Goal: Complete application form: Complete application form

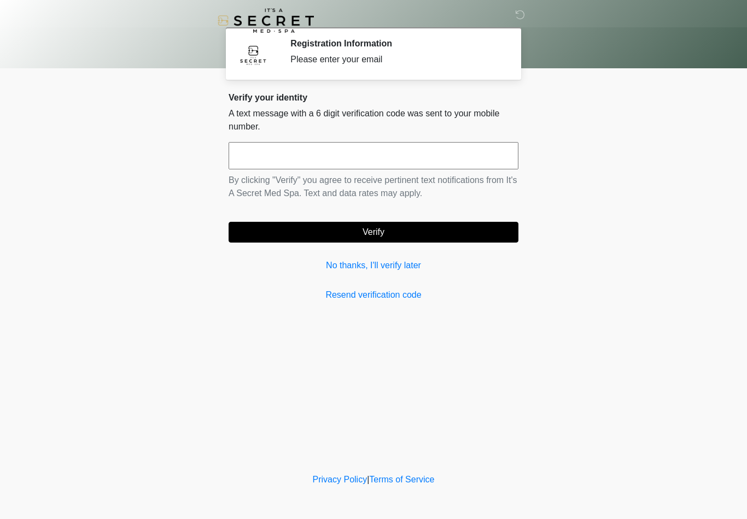
click at [396, 267] on link "No thanks, I'll verify later" at bounding box center [373, 265] width 290 height 13
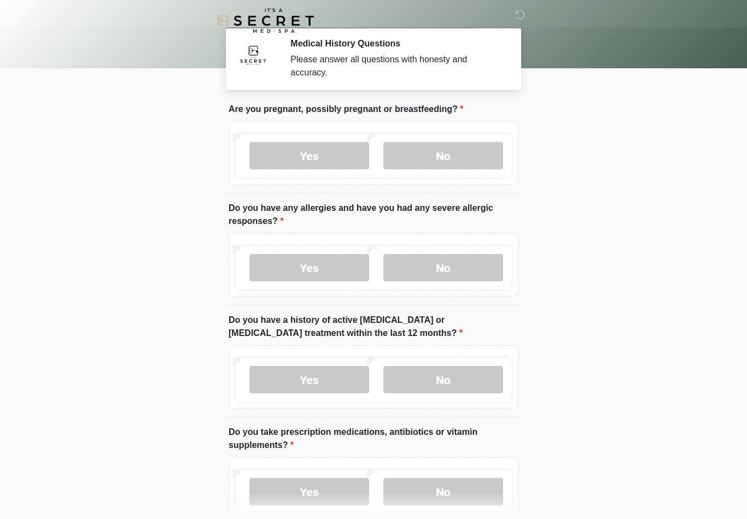
click at [399, 161] on label "No" at bounding box center [443, 155] width 120 height 27
click at [429, 280] on label "No" at bounding box center [443, 267] width 120 height 27
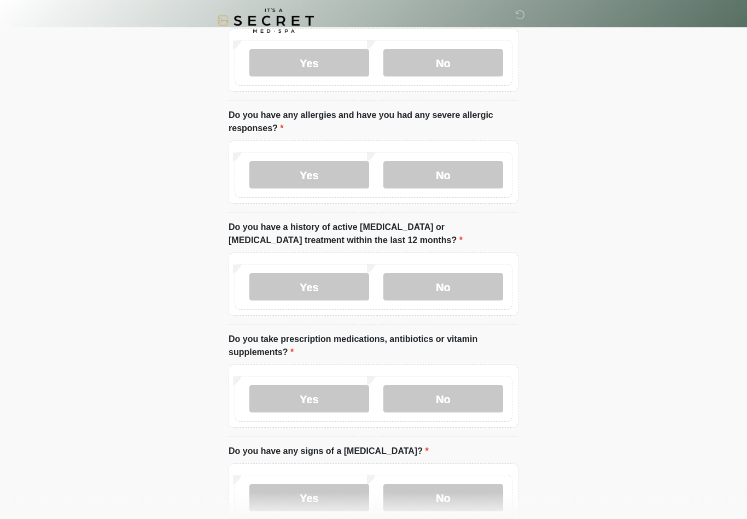
click at [485, 290] on label "No" at bounding box center [443, 286] width 120 height 27
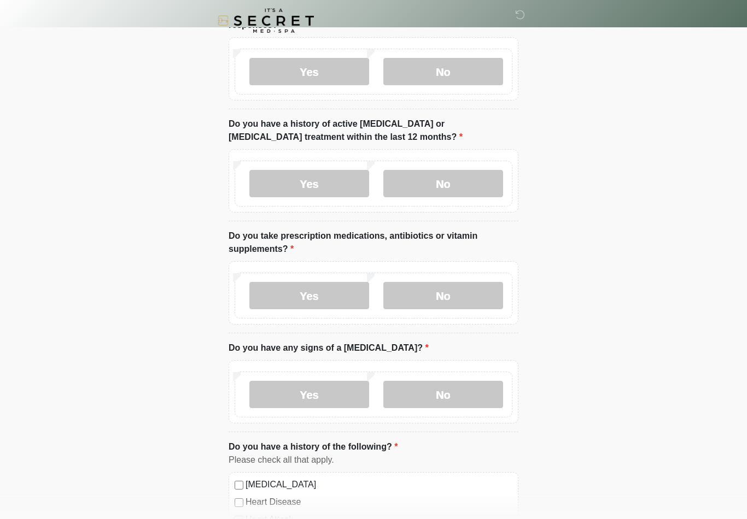
scroll to position [200, 0]
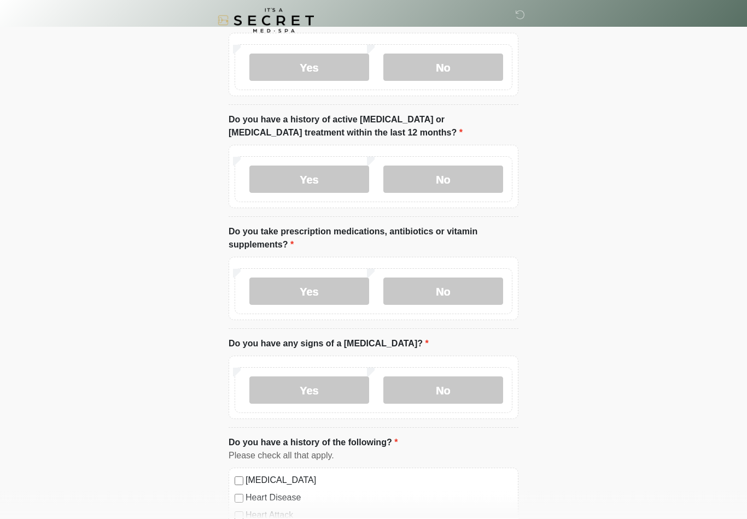
click at [327, 300] on label "Yes" at bounding box center [309, 291] width 120 height 27
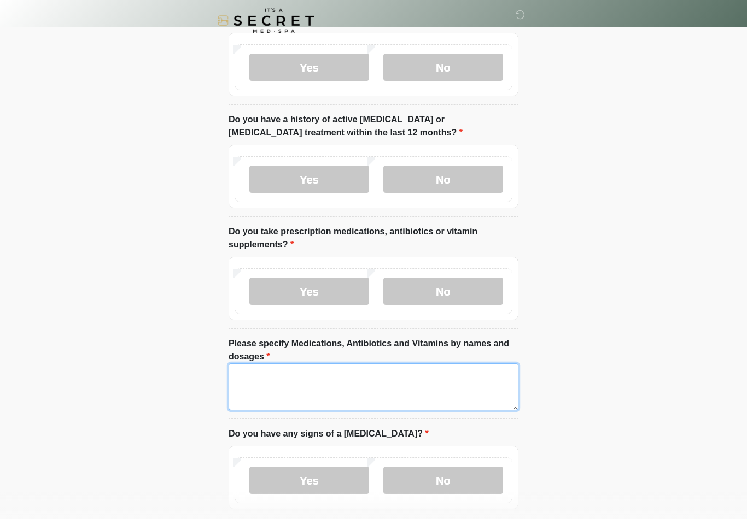
click at [362, 389] on textarea "Please specify Medications, Antibiotics and Vitamins by names and dosages" at bounding box center [373, 386] width 290 height 47
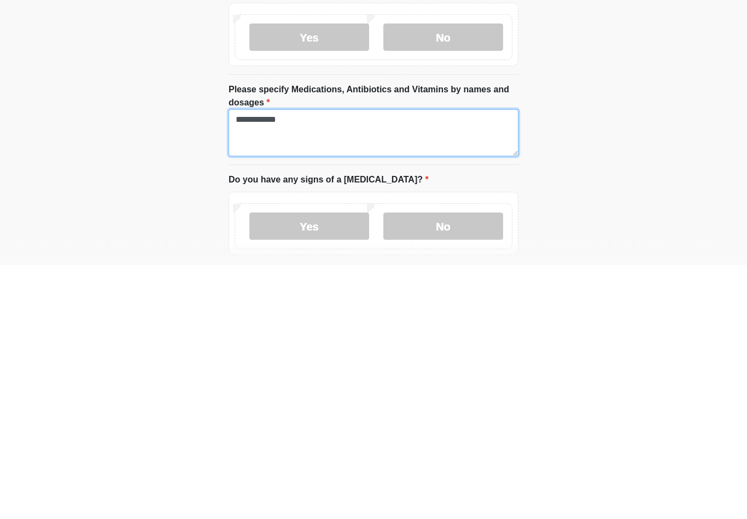
type textarea "**********"
click at [474, 467] on label "No" at bounding box center [443, 480] width 120 height 27
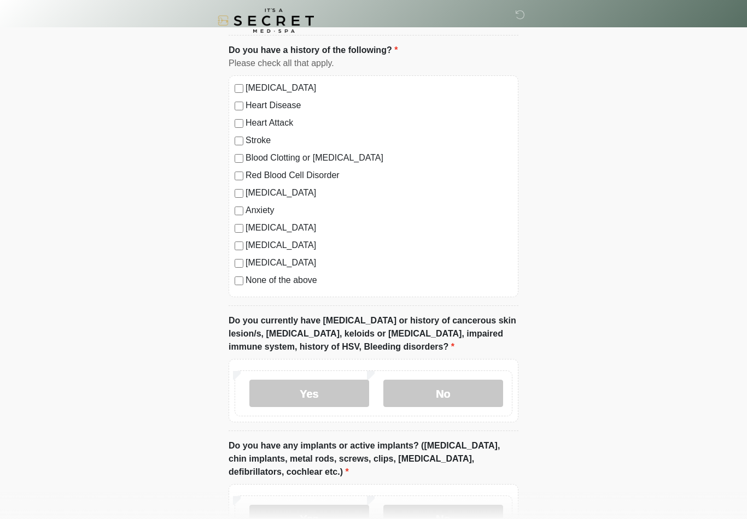
click at [489, 396] on label "No" at bounding box center [443, 393] width 120 height 27
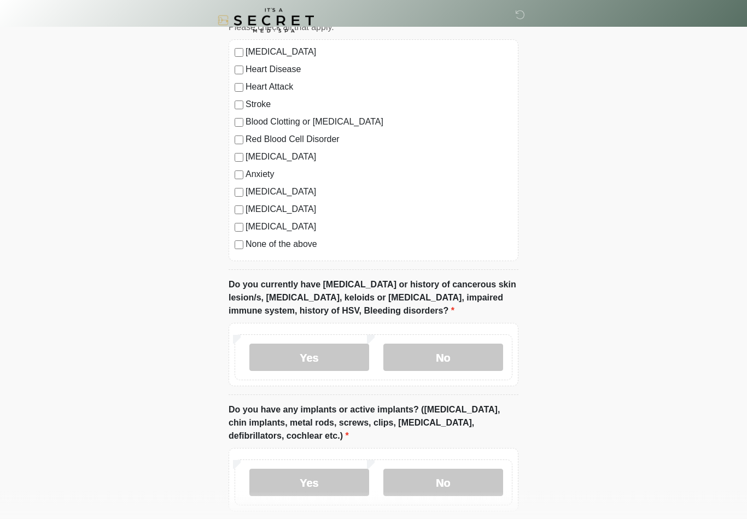
scroll to position [767, 0]
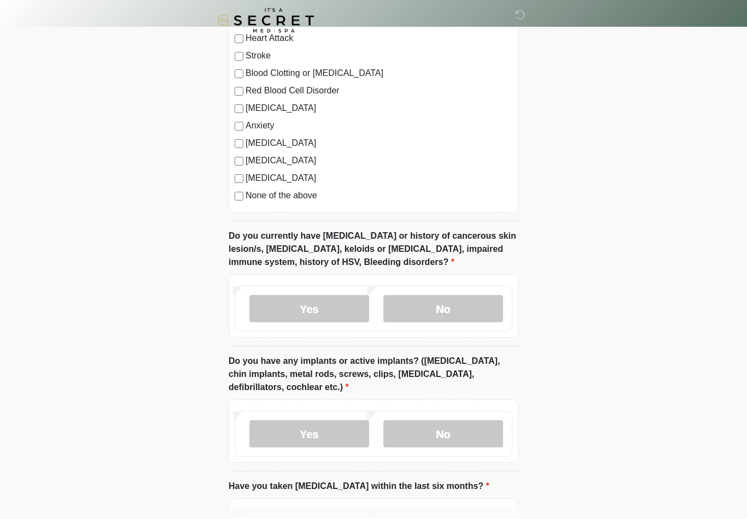
click at [479, 433] on label "No" at bounding box center [443, 434] width 120 height 27
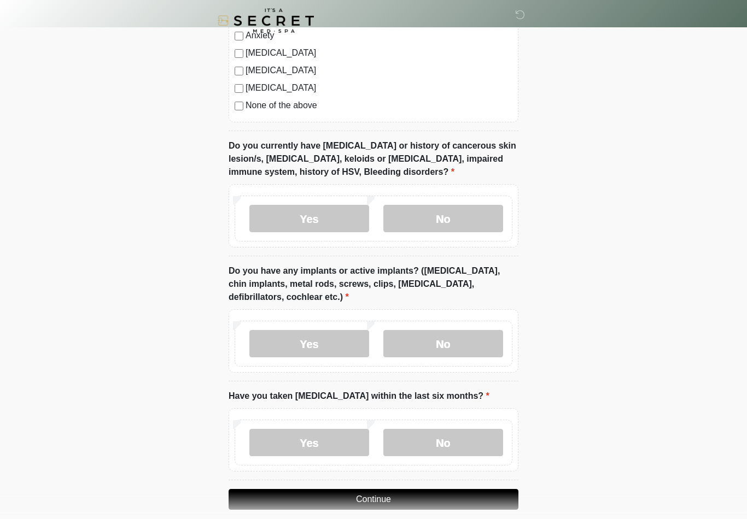
scroll to position [888, 0]
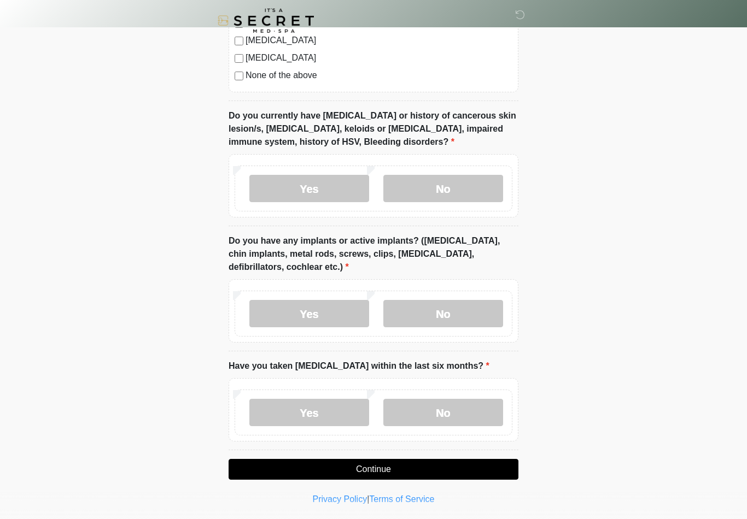
click at [483, 411] on label "No" at bounding box center [443, 412] width 120 height 27
click at [455, 470] on button "Continue" at bounding box center [373, 469] width 290 height 21
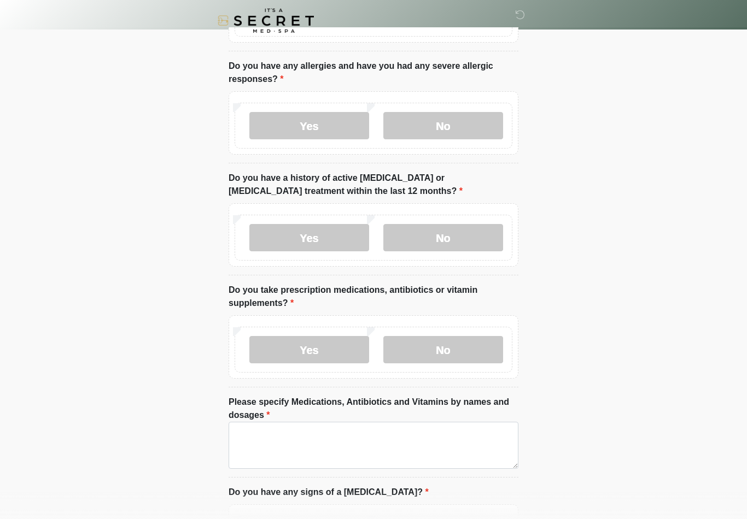
scroll to position [0, 0]
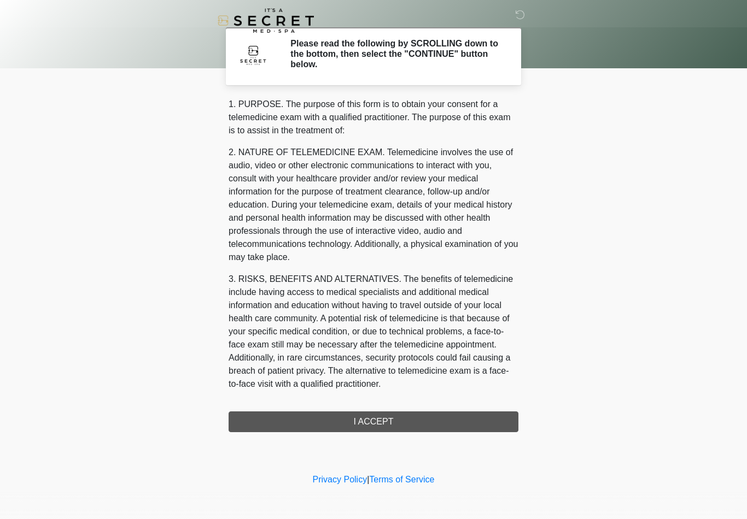
click at [454, 425] on div "1. PURPOSE. The purpose of this form is to obtain your consent for a telemedici…" at bounding box center [373, 265] width 290 height 334
click at [439, 431] on div "1. PURPOSE. The purpose of this form is to obtain your consent for a telemedici…" at bounding box center [373, 265] width 290 height 334
click at [433, 420] on div "1. PURPOSE. The purpose of this form is to obtain your consent for a telemedici…" at bounding box center [373, 265] width 290 height 334
click at [422, 407] on div "1. PURPOSE. The purpose of this form is to obtain your consent for a telemedici…" at bounding box center [373, 265] width 290 height 334
click at [422, 406] on div "1. PURPOSE. The purpose of this form is to obtain your consent for a telemedici…" at bounding box center [373, 265] width 290 height 334
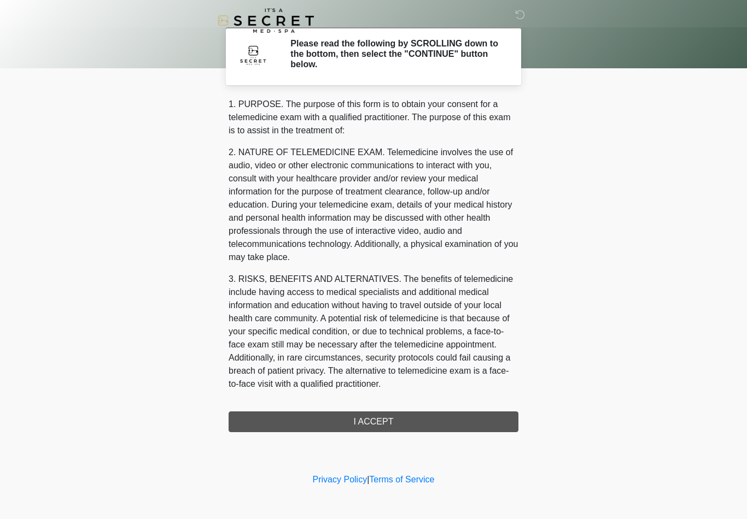
click at [448, 421] on div "1. PURPOSE. The purpose of this form is to obtain your consent for a telemedici…" at bounding box center [373, 265] width 290 height 334
click at [440, 424] on div "1. PURPOSE. The purpose of this form is to obtain your consent for a telemedici…" at bounding box center [373, 265] width 290 height 334
click at [277, 433] on div "‎ ‎ Please read the following by SCROLLING down to the bottom, then select the …" at bounding box center [373, 235] width 328 height 449
click at [275, 424] on div "1. PURPOSE. The purpose of this form is to obtain your consent for a telemedici…" at bounding box center [373, 265] width 290 height 334
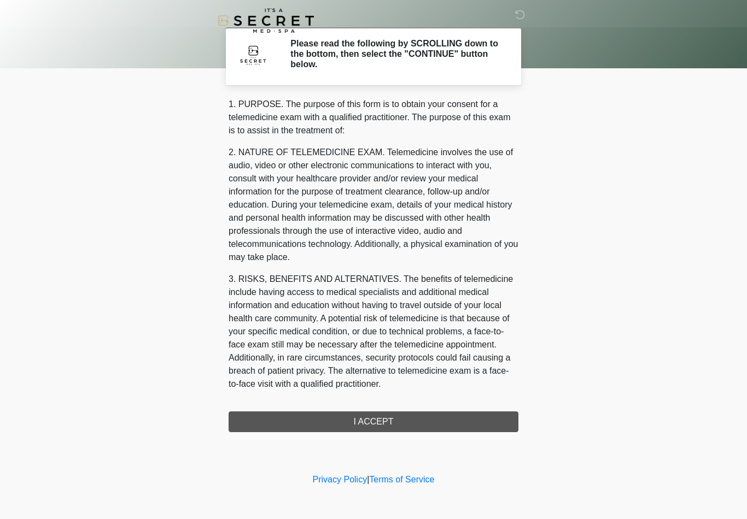
click at [443, 420] on div "1. PURPOSE. The purpose of this form is to obtain your consent for a telemedici…" at bounding box center [373, 265] width 290 height 334
click at [440, 400] on div "1. PURPOSE. The purpose of this form is to obtain your consent for a telemedici…" at bounding box center [373, 265] width 290 height 334
click at [443, 414] on div "1. PURPOSE. The purpose of this form is to obtain your consent for a telemedici…" at bounding box center [373, 265] width 290 height 334
click at [448, 412] on div "1. PURPOSE. The purpose of this form is to obtain your consent for a telemedici…" at bounding box center [373, 265] width 290 height 334
click at [394, 421] on div "1. PURPOSE. The purpose of this form is to obtain your consent for a telemedici…" at bounding box center [373, 265] width 290 height 334
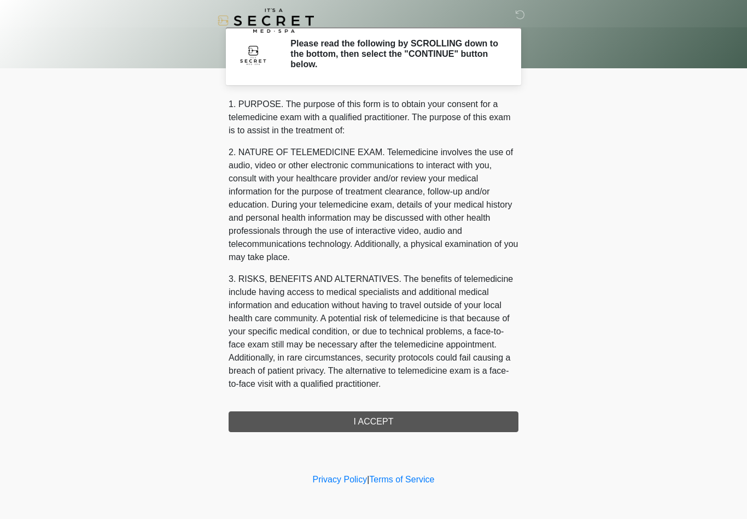
click at [394, 421] on div "1. PURPOSE. The purpose of this form is to obtain your consent for a telemedici…" at bounding box center [373, 265] width 290 height 334
click at [400, 419] on div "1. PURPOSE. The purpose of this form is to obtain your consent for a telemedici…" at bounding box center [373, 265] width 290 height 334
click at [413, 420] on div "1. PURPOSE. The purpose of this form is to obtain your consent for a telemedici…" at bounding box center [373, 265] width 290 height 334
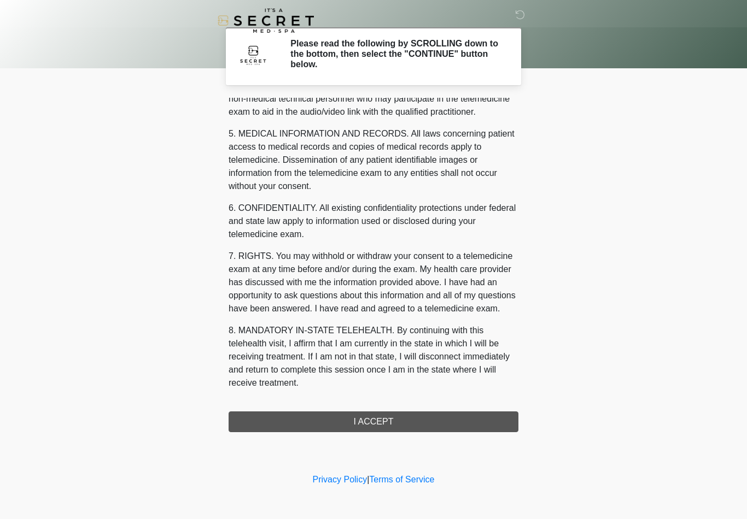
click at [424, 427] on div "1. PURPOSE. The purpose of this form is to obtain your consent for a telemedici…" at bounding box center [373, 265] width 290 height 334
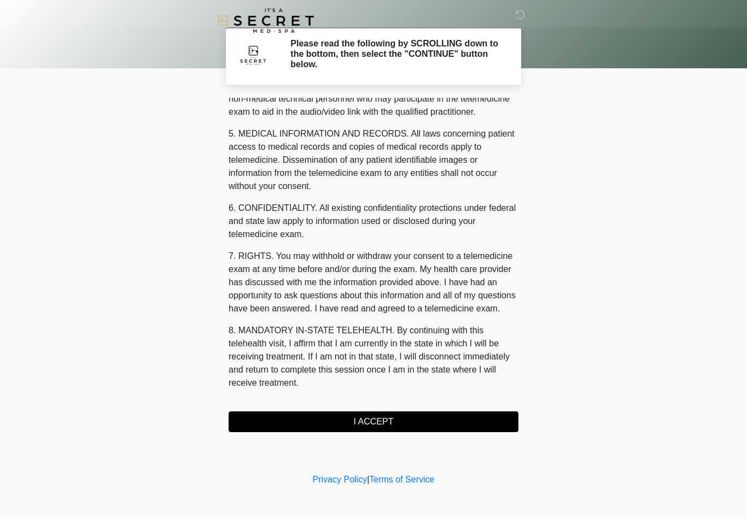
scroll to position [333, 0]
click at [423, 427] on button "I ACCEPT" at bounding box center [373, 422] width 290 height 21
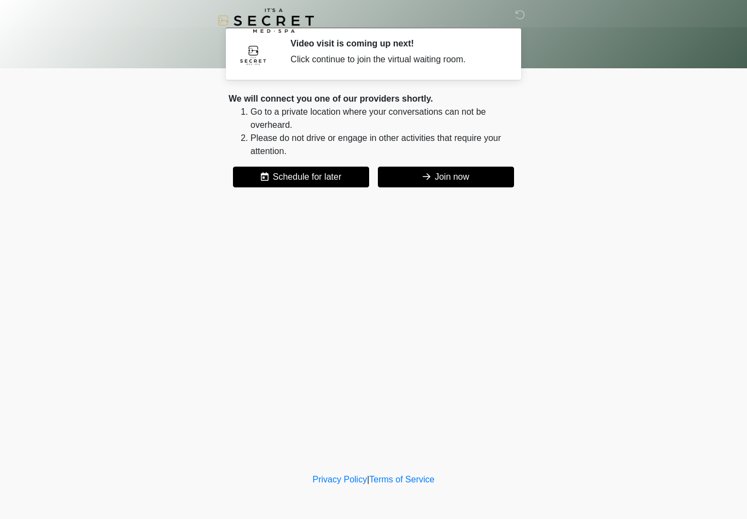
click at [487, 170] on button "Join now" at bounding box center [446, 177] width 136 height 21
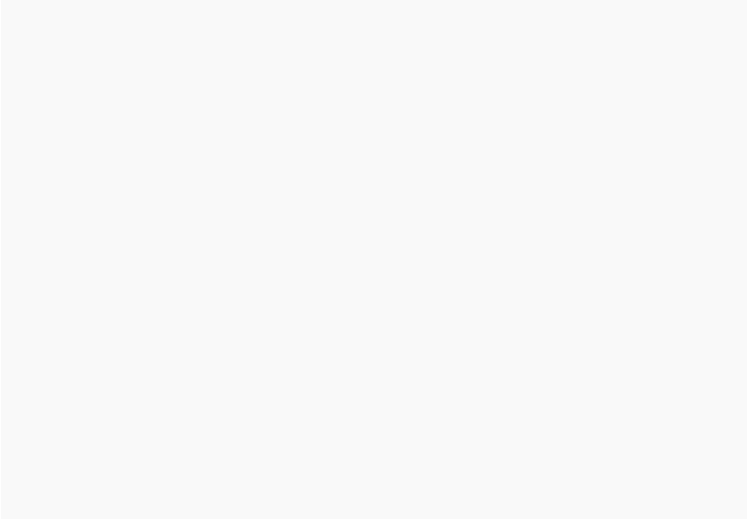
scroll to position [20, 0]
